Goal: Task Accomplishment & Management: Manage account settings

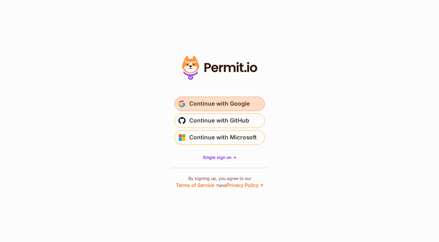
click at [238, 100] on span "Continue with Google" at bounding box center [219, 104] width 61 height 10
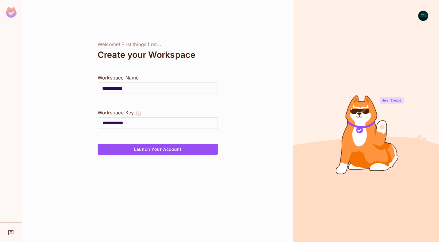
click at [138, 89] on input "**********" at bounding box center [158, 88] width 120 height 17
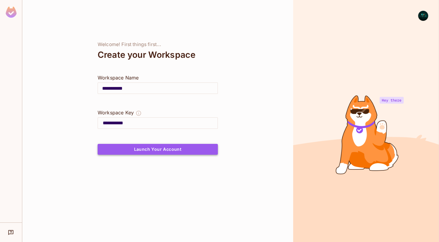
click at [164, 150] on button "Launch Your Account" at bounding box center [158, 149] width 120 height 11
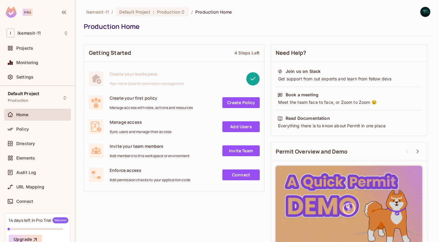
click at [427, 15] on img at bounding box center [426, 12] width 10 height 10
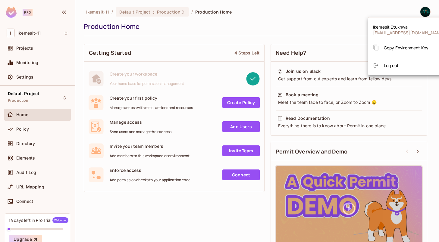
click at [326, 16] on div at bounding box center [219, 121] width 439 height 242
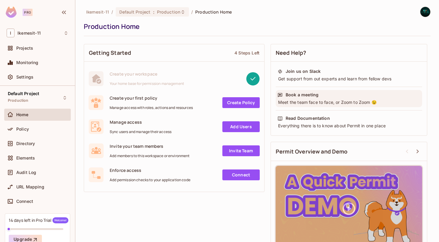
scroll to position [20, 0]
